Goal: Information Seeking & Learning: Learn about a topic

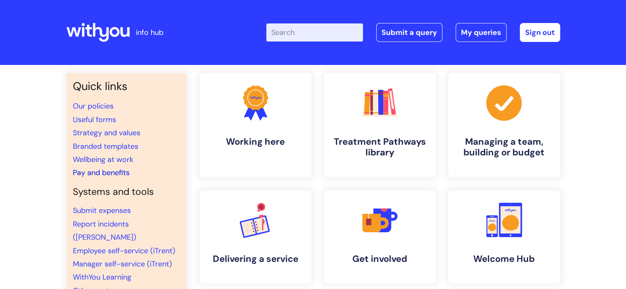
click at [123, 174] on link "Pay and benefits" at bounding box center [101, 173] width 57 height 10
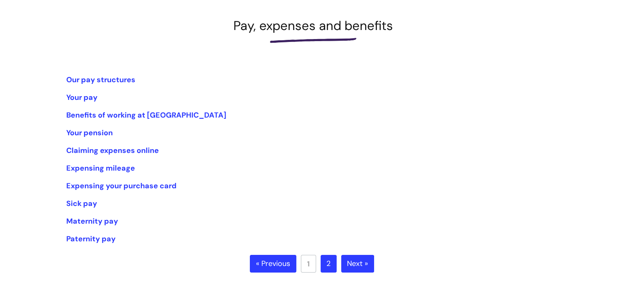
scroll to position [124, 0]
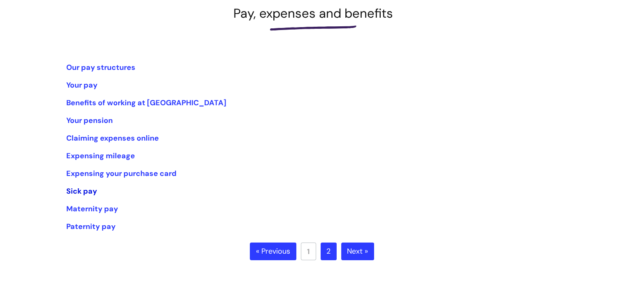
click at [78, 194] on link "Sick pay" at bounding box center [81, 191] width 31 height 10
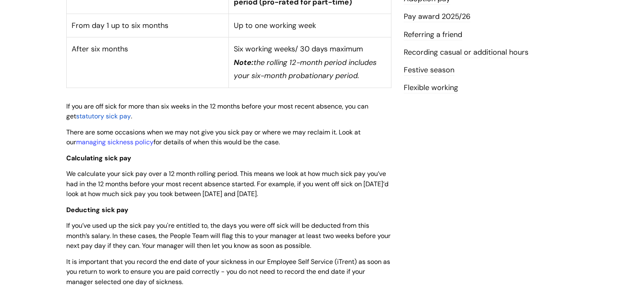
scroll to position [82, 0]
